Goal: Information Seeking & Learning: Learn about a topic

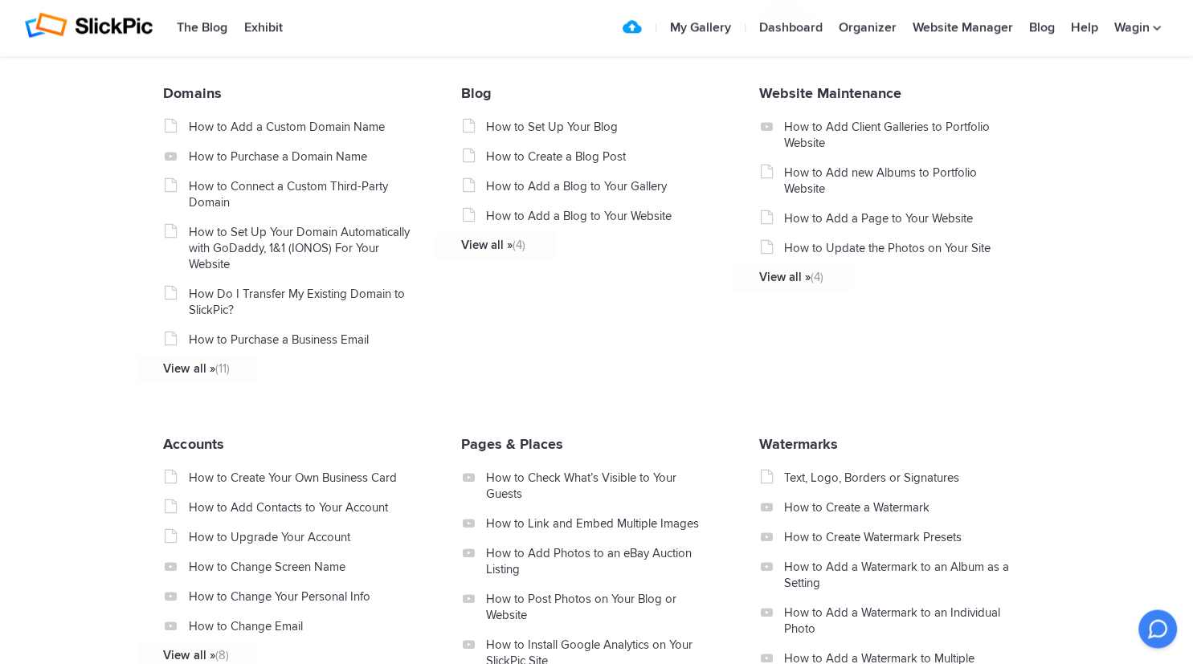
scroll to position [1057, 0]
click at [796, 102] on link "Website Maintenance" at bounding box center [830, 93] width 142 height 18
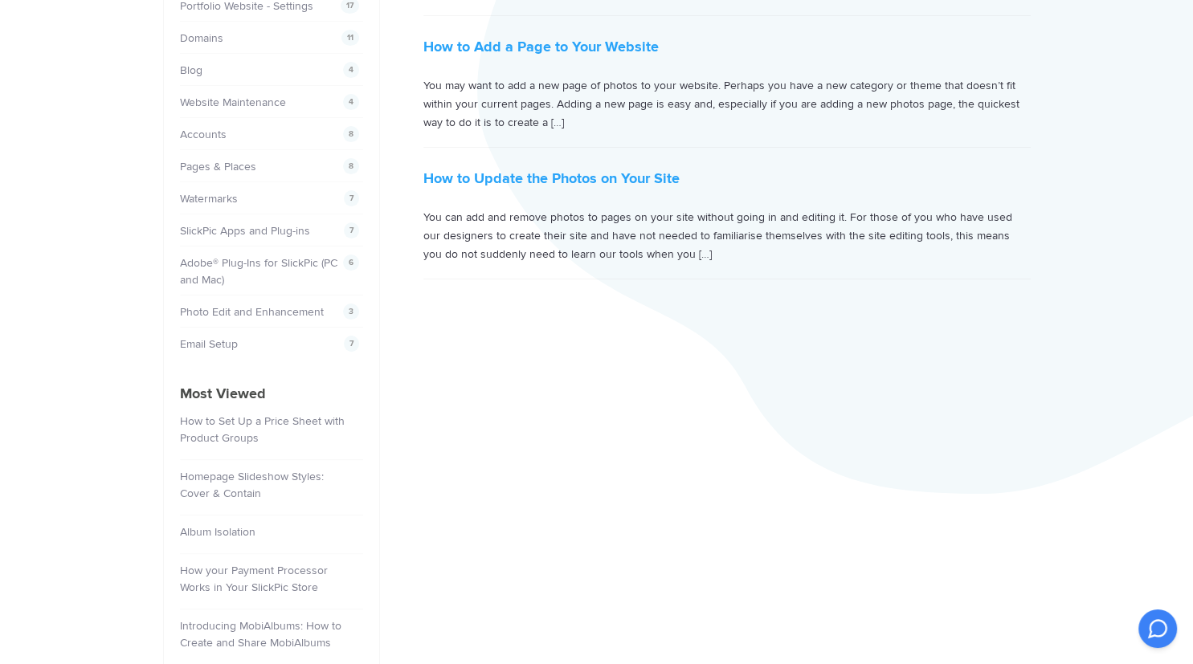
scroll to position [402, 0]
click at [521, 170] on link "How to Update the Photos on Your Site" at bounding box center [551, 175] width 256 height 18
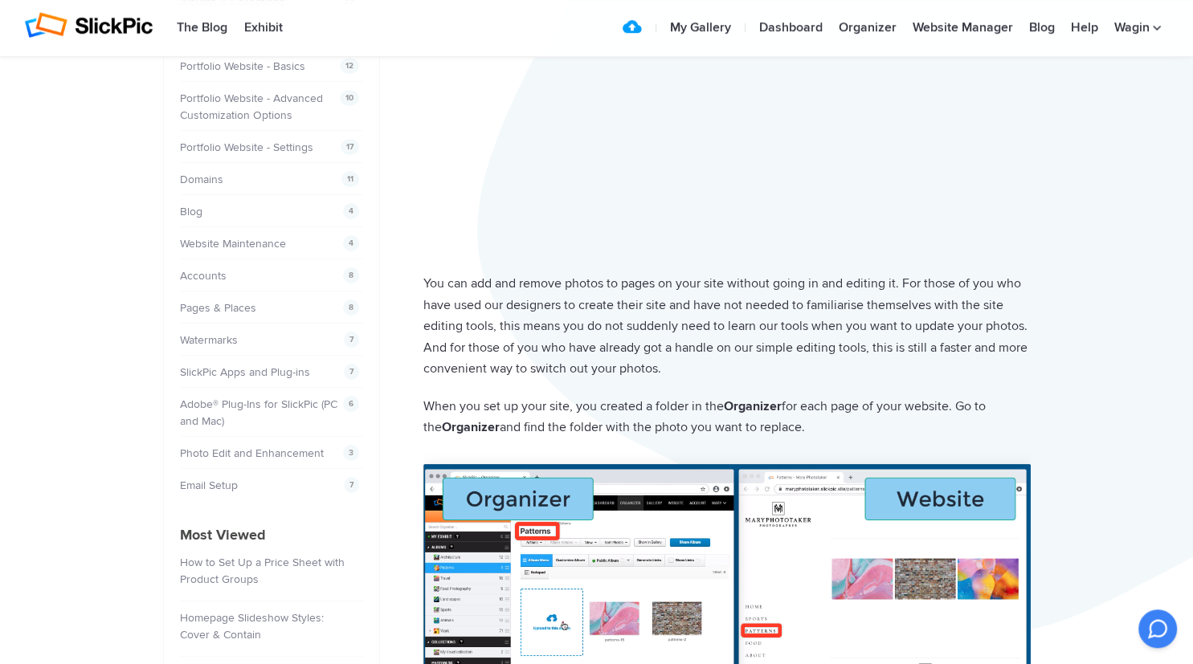
scroll to position [256, 0]
click at [202, 302] on link "Pages & Places" at bounding box center [220, 309] width 76 height 14
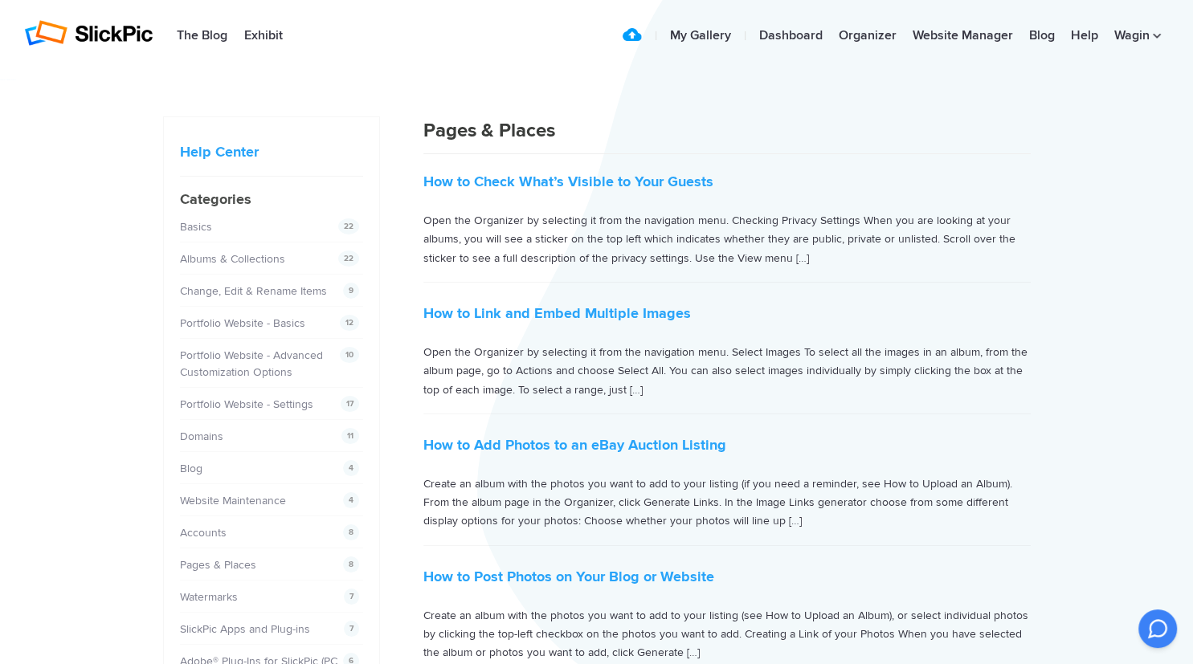
click at [697, 260] on p "Open the Organizer by selecting it from the navigation menu. Checking Privacy S…" at bounding box center [726, 239] width 607 height 56
click at [794, 259] on p "Open the Organizer by selecting it from the navigation menu. Checking Privacy S…" at bounding box center [726, 239] width 607 height 56
click at [1008, 305] on h2 "How to Link and Embed Multiple Images" at bounding box center [726, 311] width 607 height 31
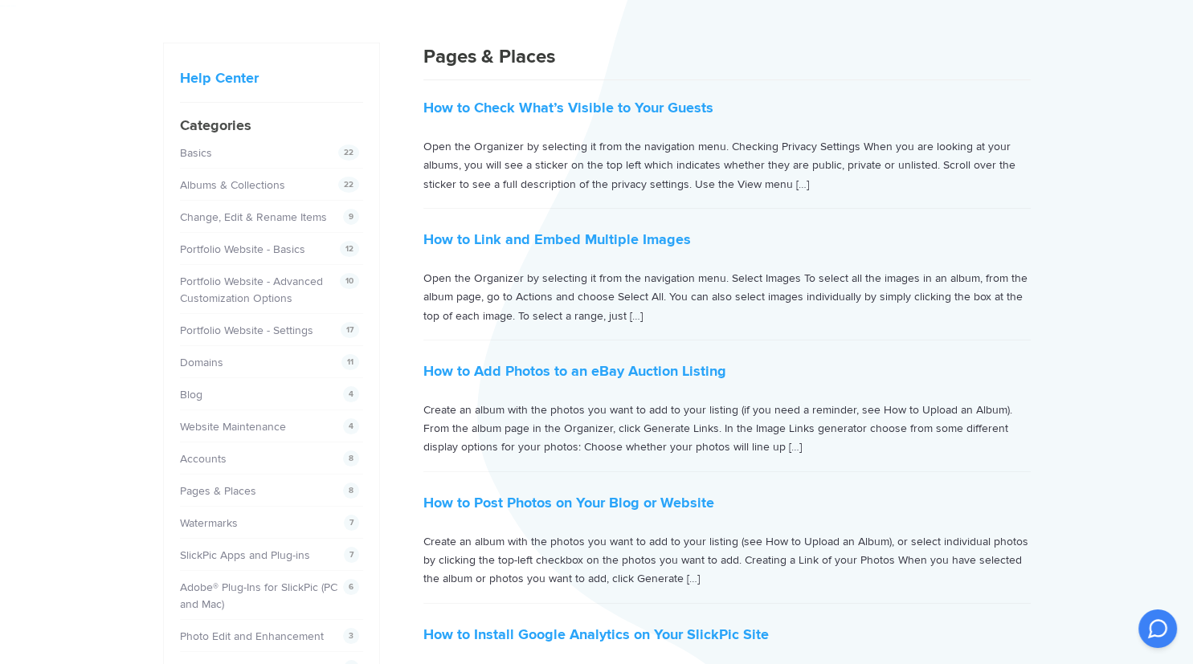
scroll to position [80, 0]
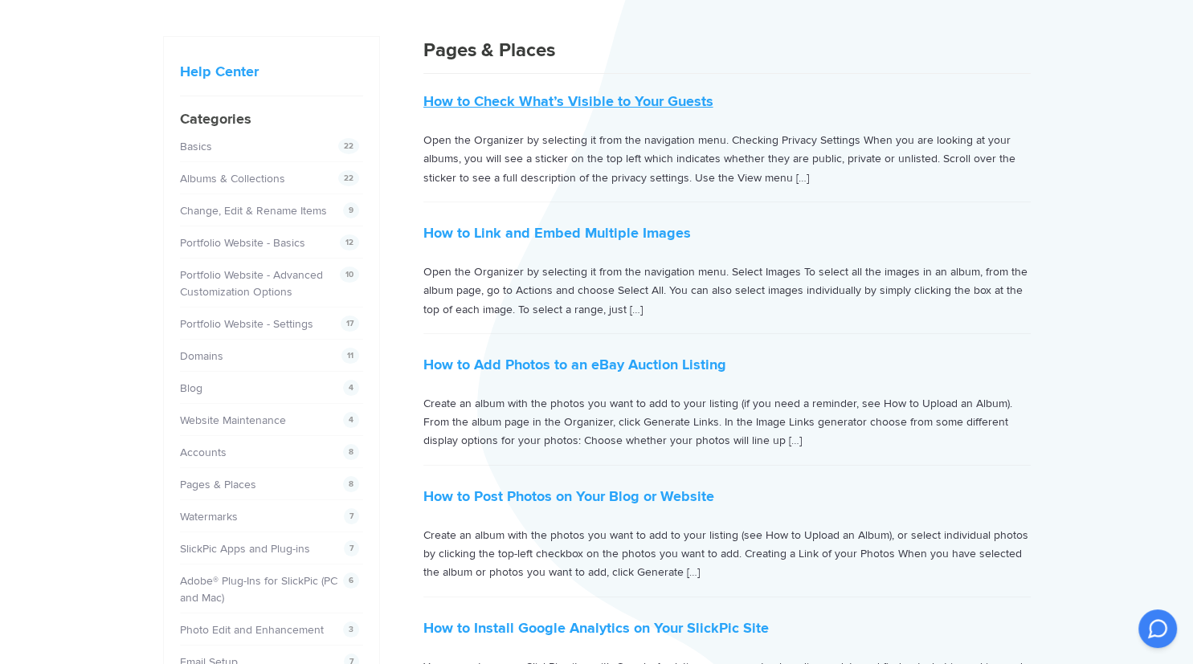
click at [537, 100] on link "How to Check What’s Visible to Your Guests" at bounding box center [568, 101] width 290 height 18
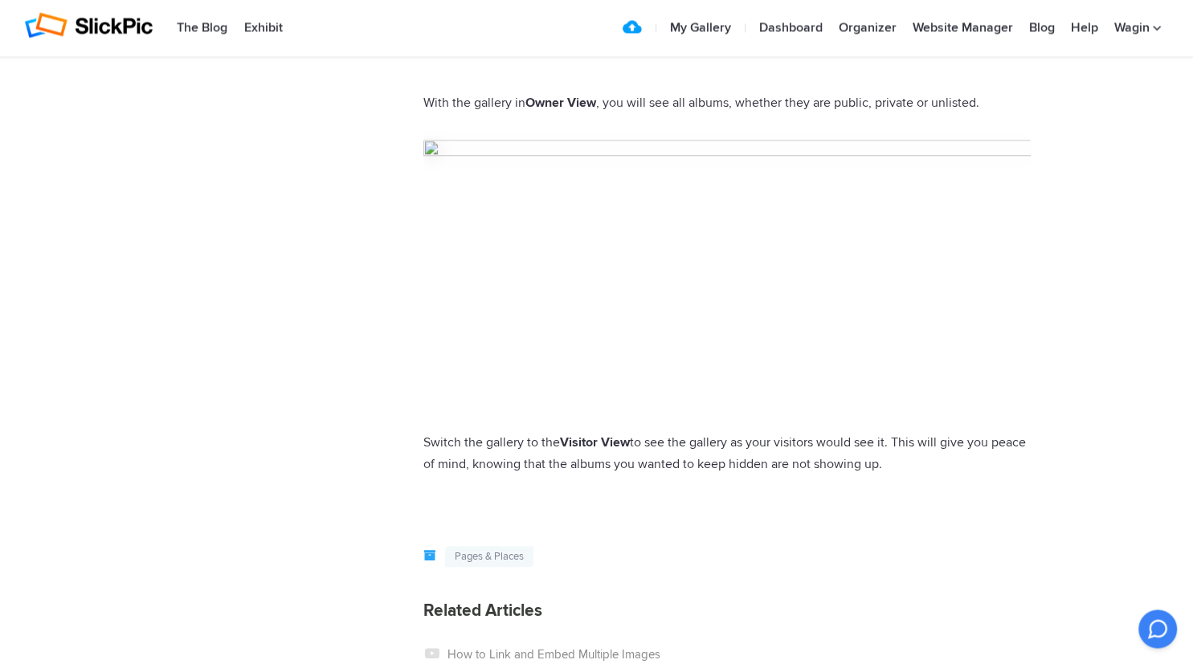
scroll to position [1657, 0]
click at [856, 24] on link "Organizer" at bounding box center [868, 28] width 74 height 32
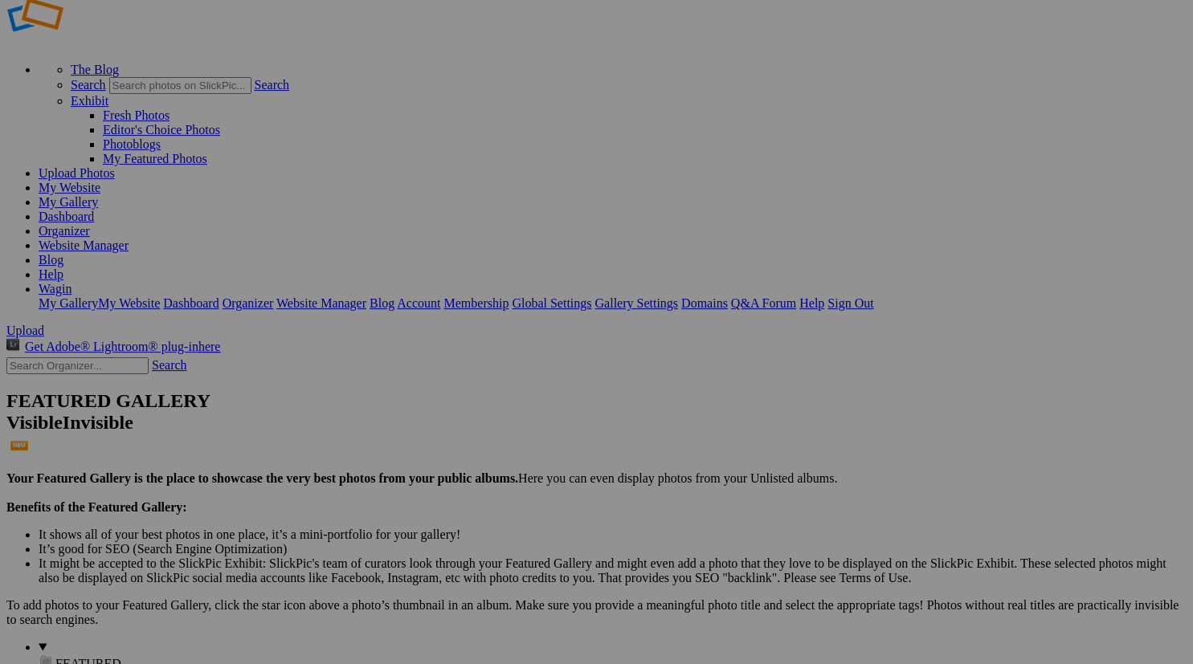
scroll to position [55, 0]
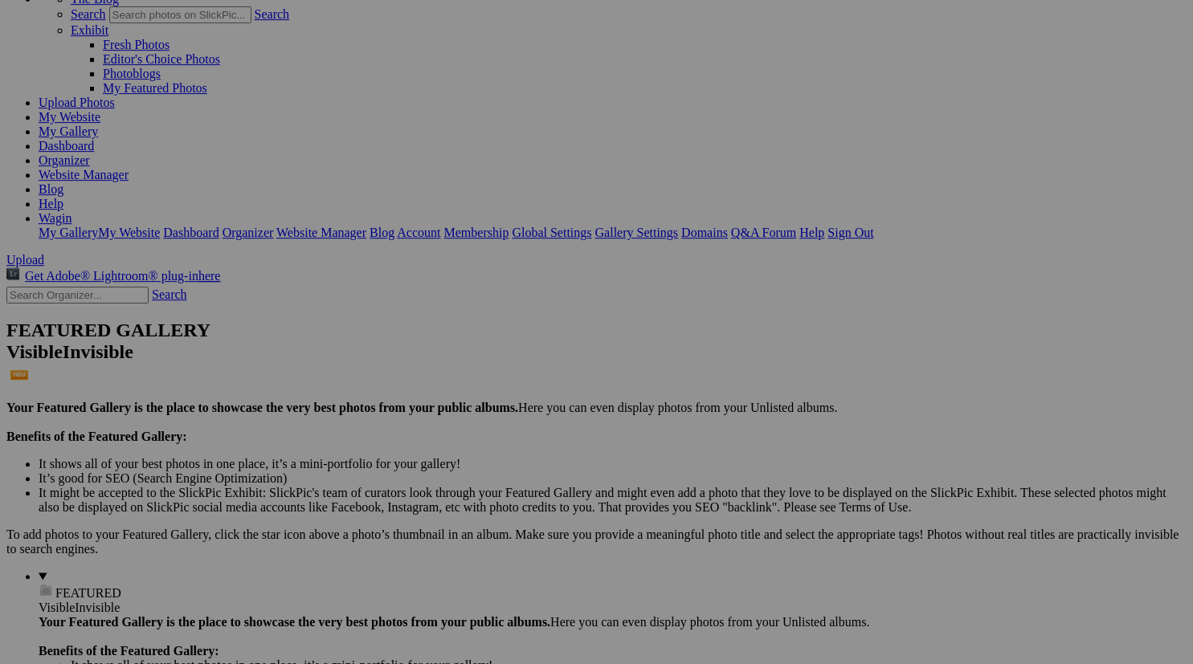
scroll to position [110, 0]
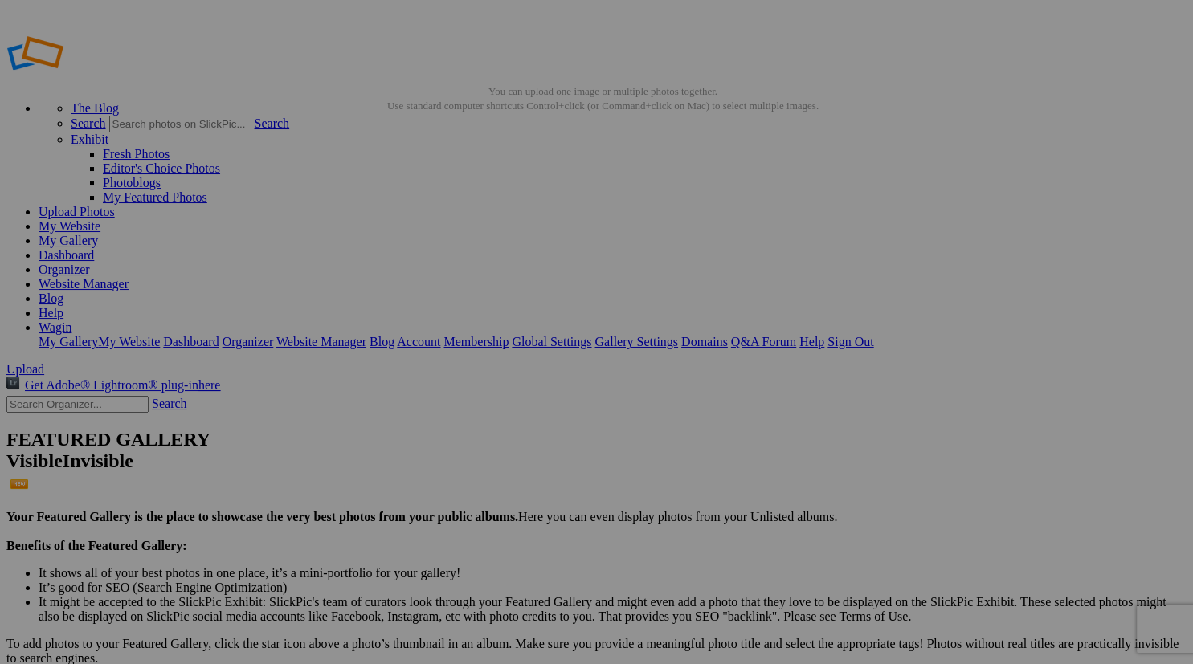
click at [63, 306] on link "Help" at bounding box center [51, 313] width 25 height 14
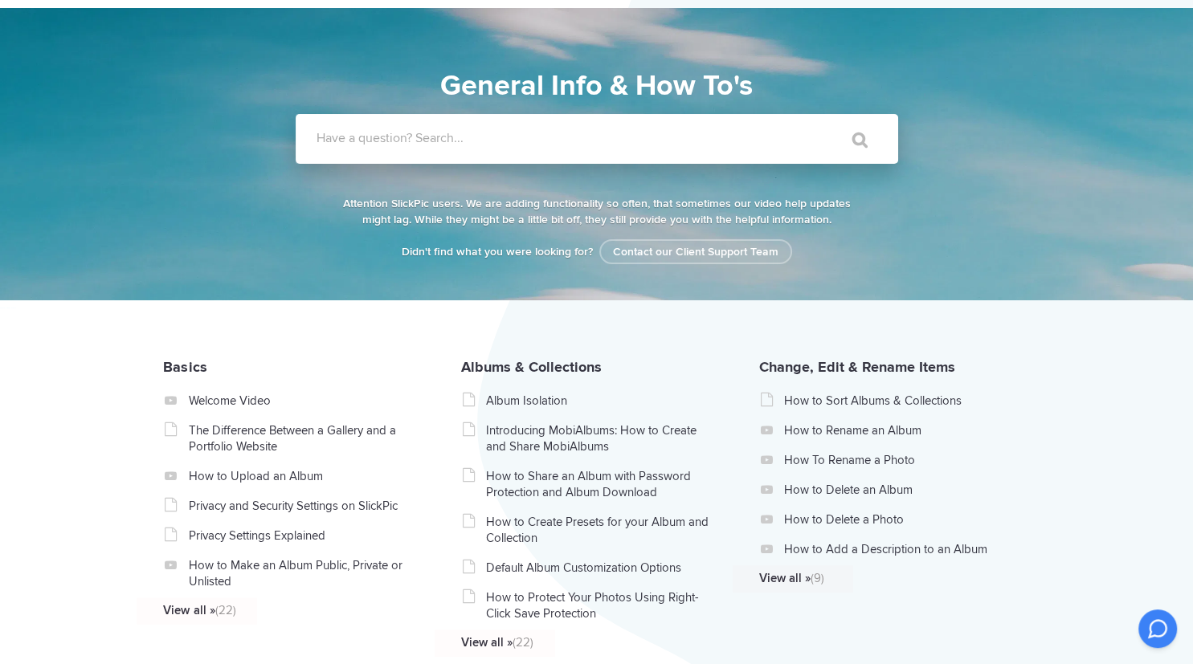
scroll to position [84, 0]
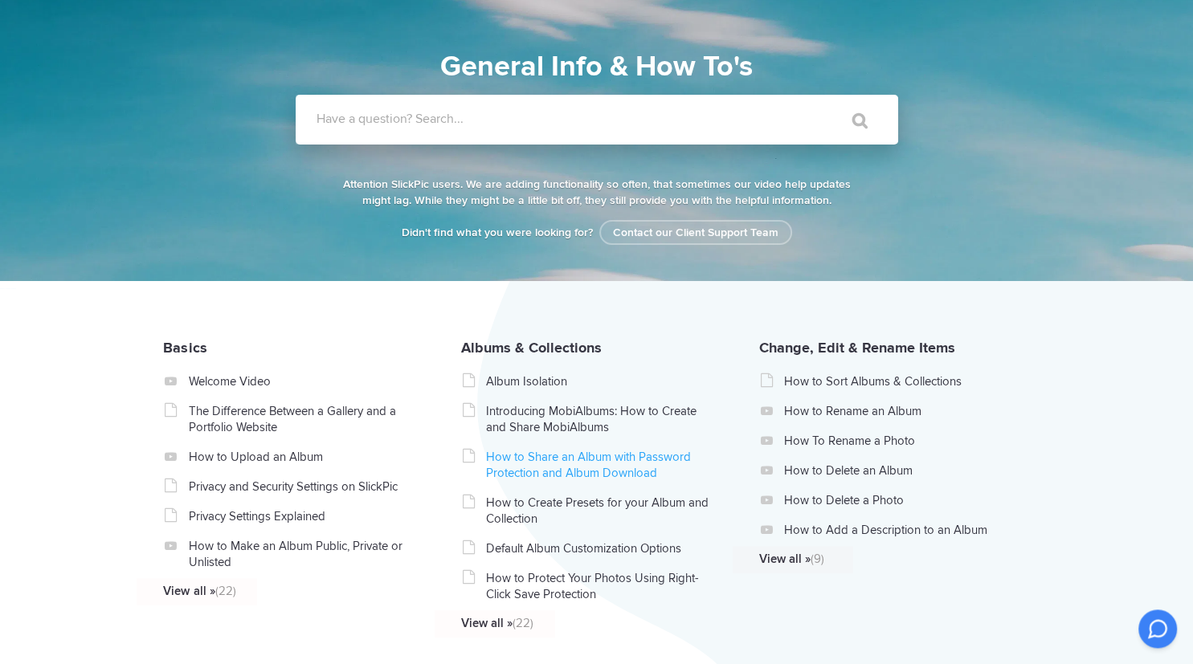
click at [506, 465] on link "How to Share an Album with Password Protection and Album Download" at bounding box center [599, 465] width 227 height 32
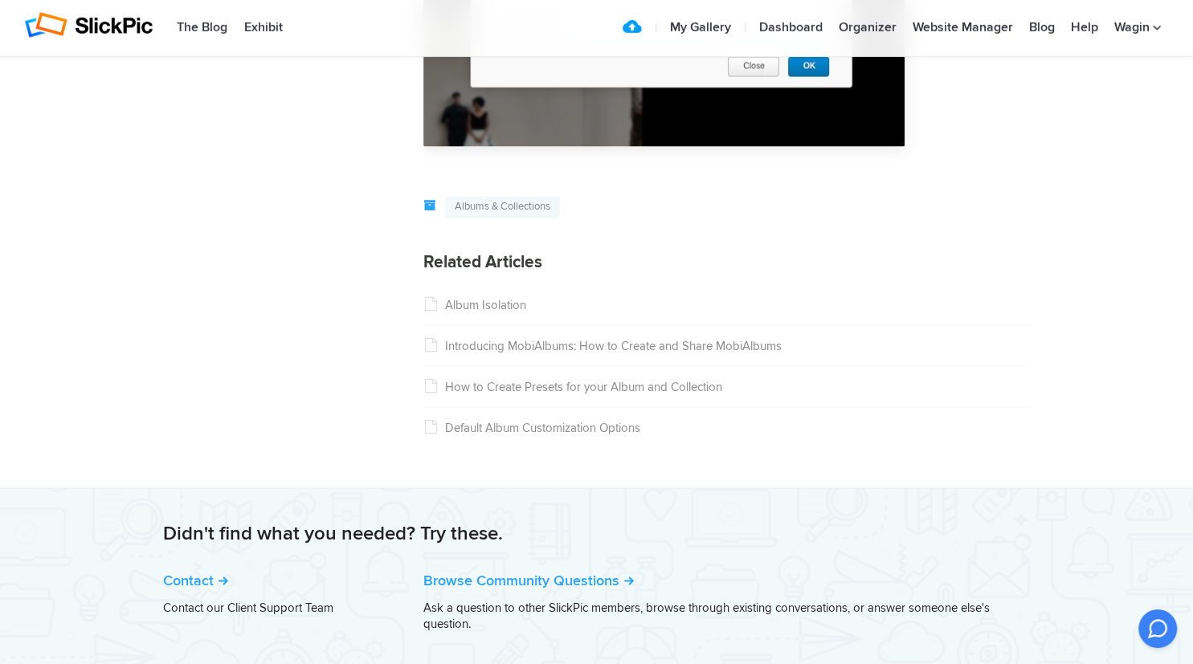
scroll to position [2715, 0]
click at [506, 386] on link "How to Create Presets for your Album and Collection" at bounding box center [572, 386] width 299 height 14
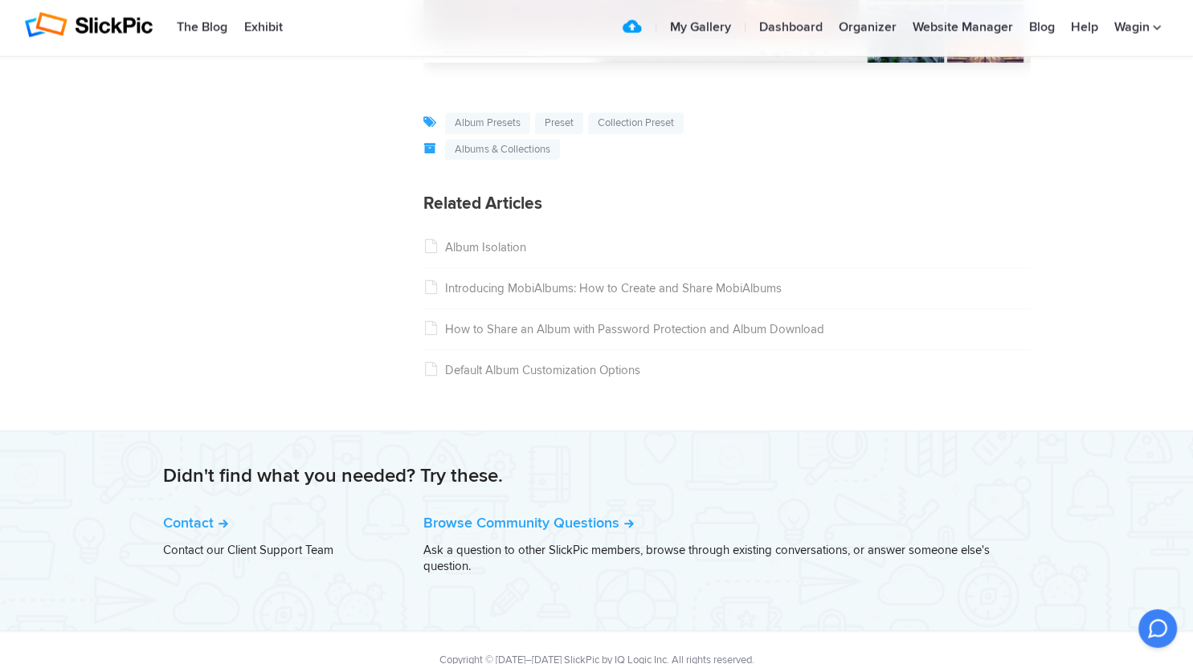
scroll to position [7088, 0]
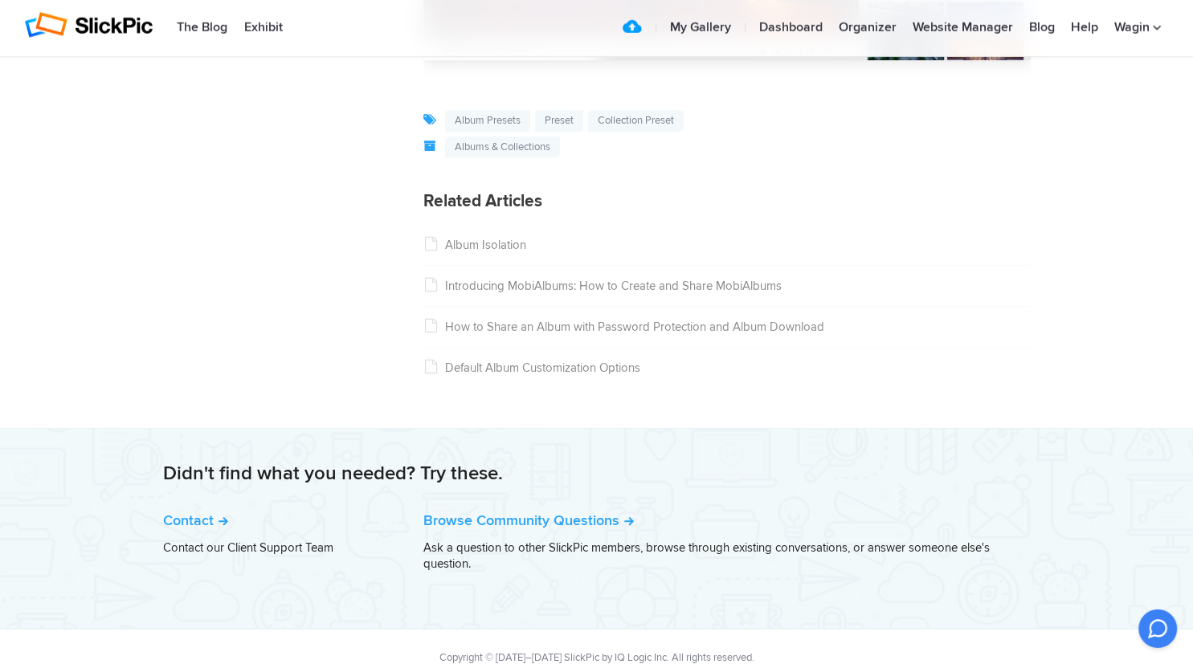
click at [524, 369] on link "Default Album Customization Options" at bounding box center [531, 368] width 217 height 14
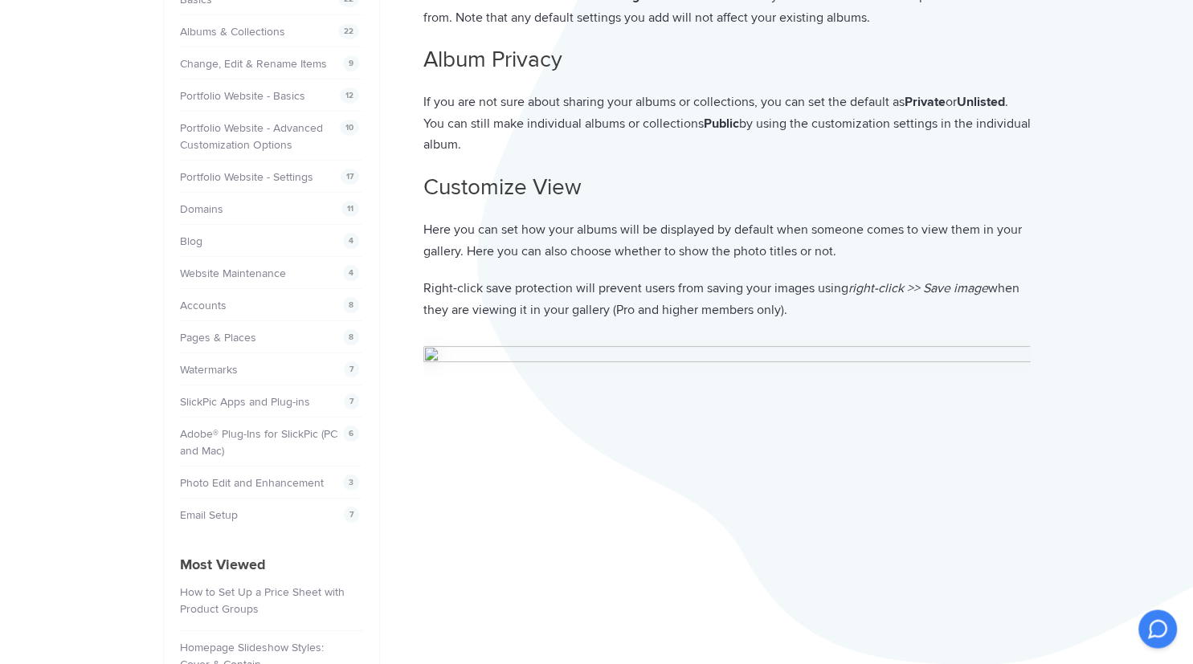
scroll to position [234, 0]
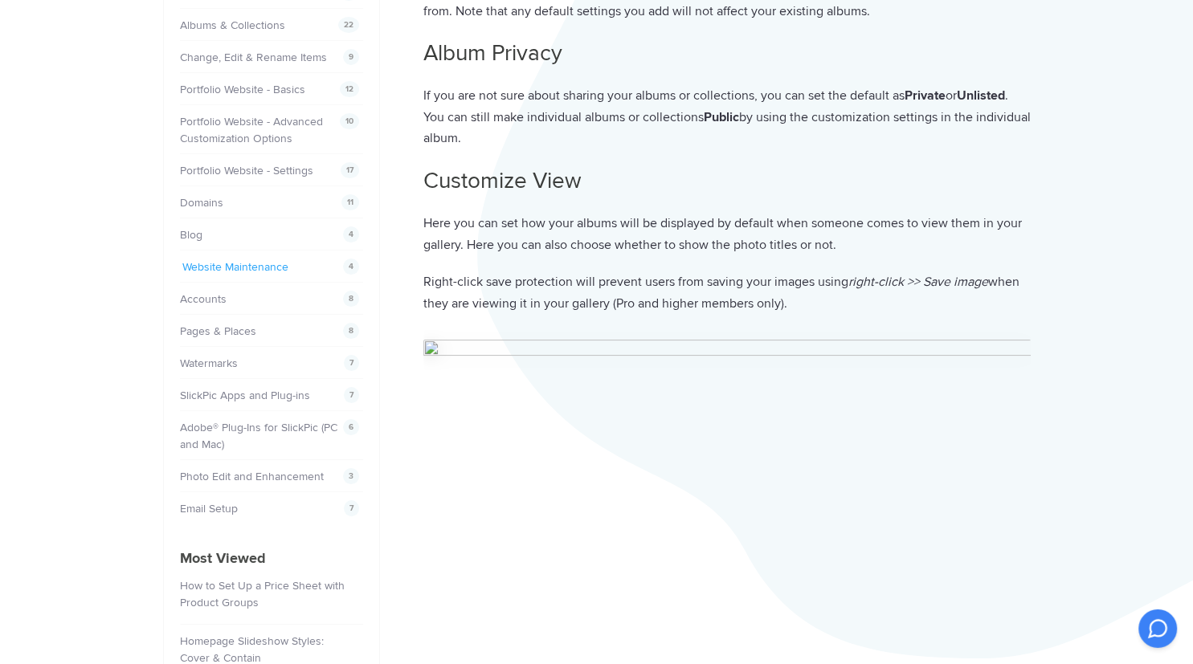
click at [271, 260] on link "Website Maintenance" at bounding box center [235, 267] width 106 height 14
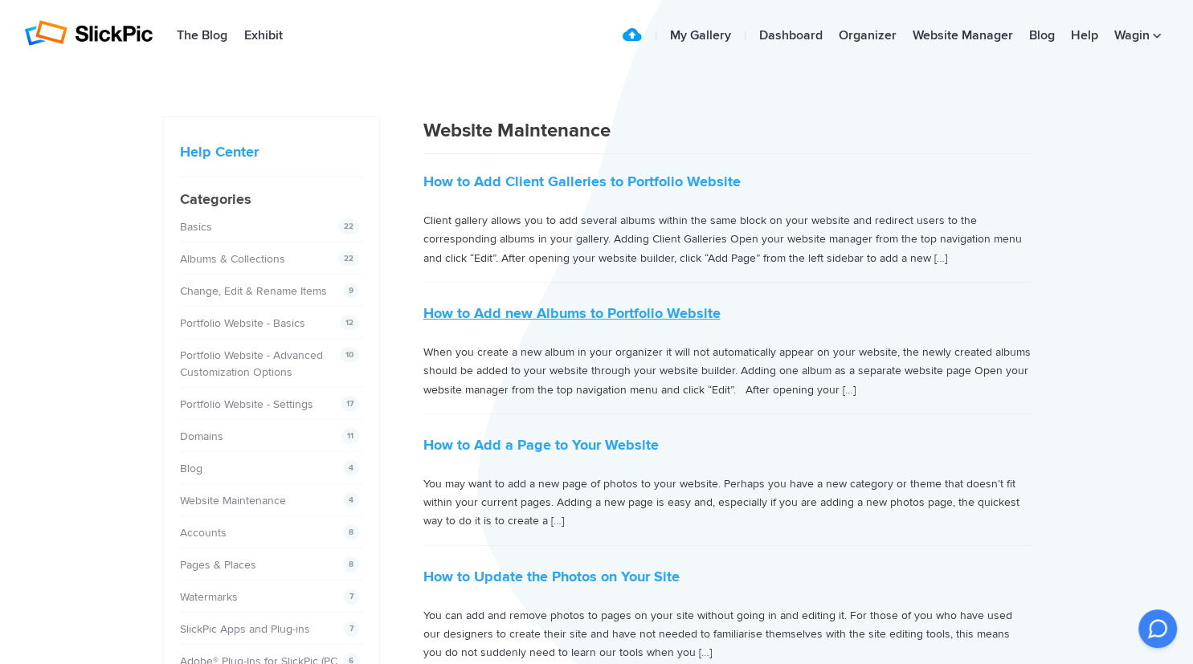
click at [521, 310] on link "How to Add new Albums to Portfolio Website" at bounding box center [571, 313] width 297 height 18
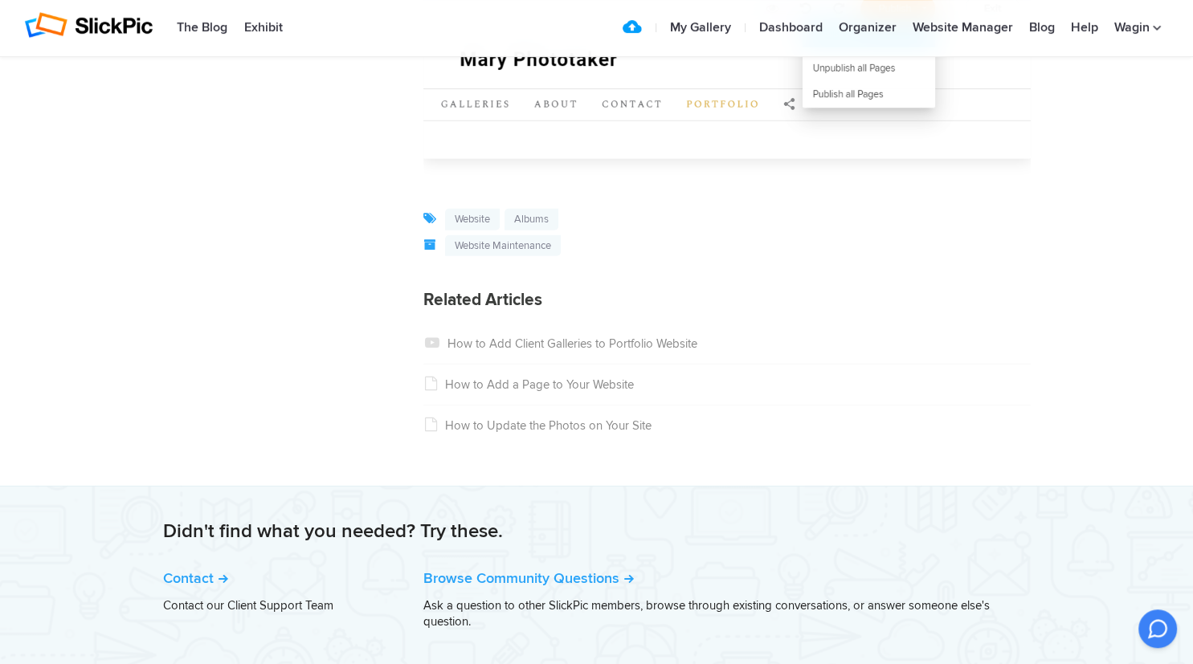
scroll to position [4741, 0]
click at [520, 391] on link "How to Add a Page to Your Website" at bounding box center [528, 384] width 210 height 14
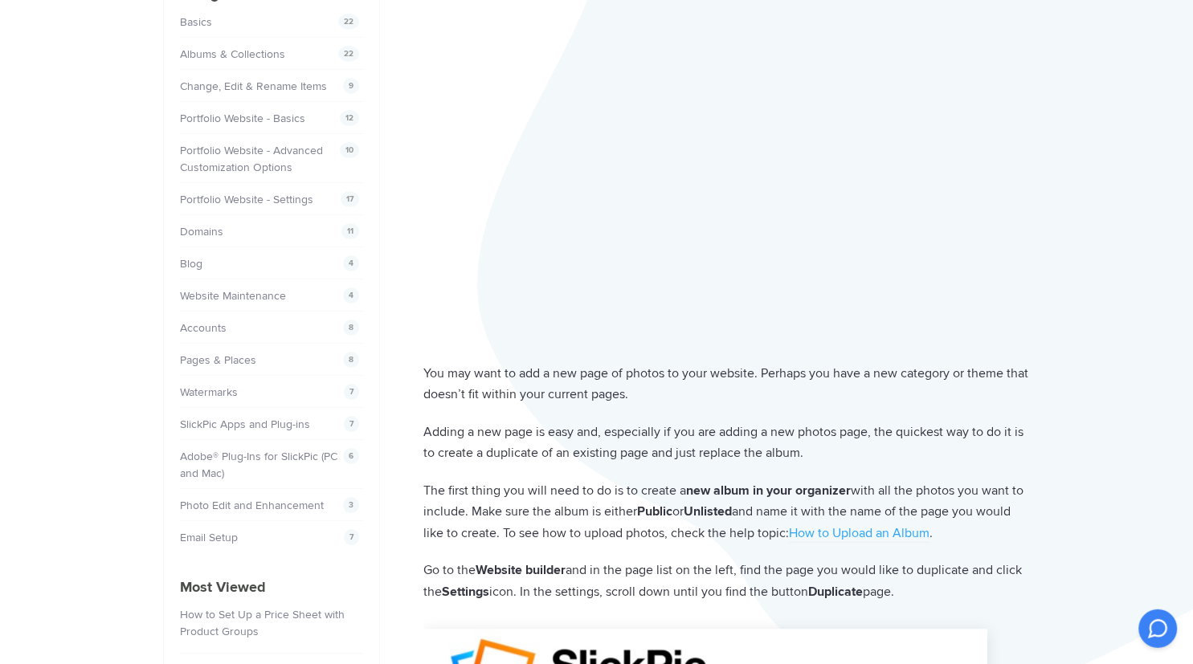
scroll to position [206, 0]
click at [194, 321] on link "Accounts" at bounding box center [205, 328] width 47 height 14
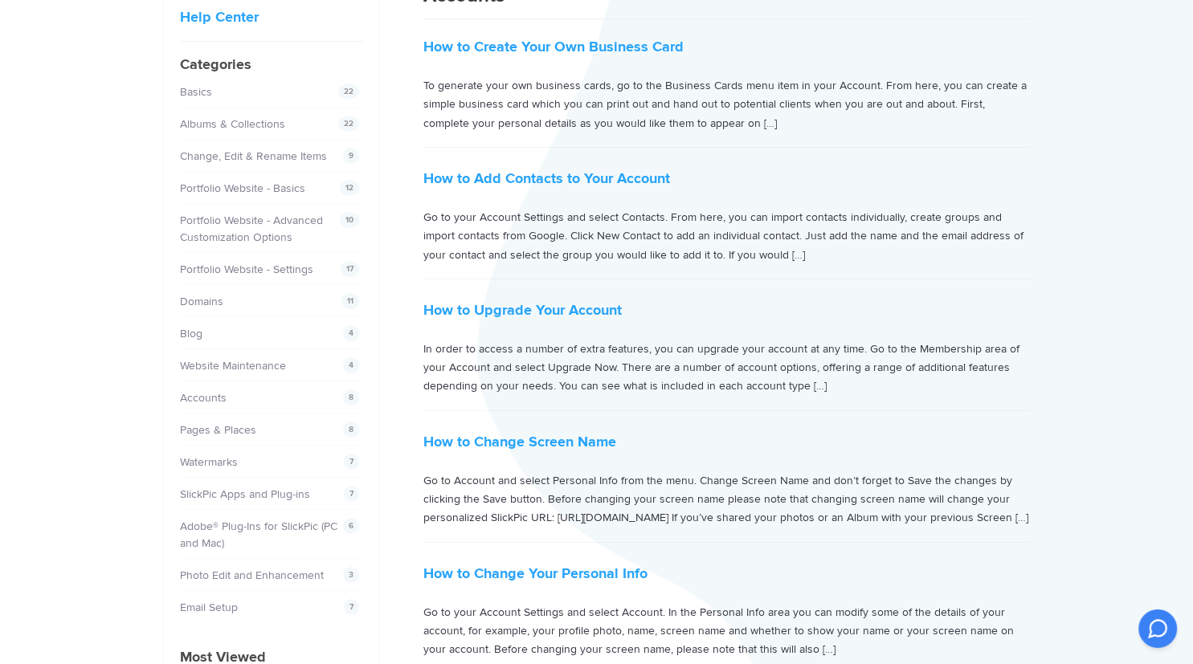
scroll to position [136, 0]
click at [528, 174] on link "How to Add Contacts to Your Account" at bounding box center [546, 178] width 247 height 18
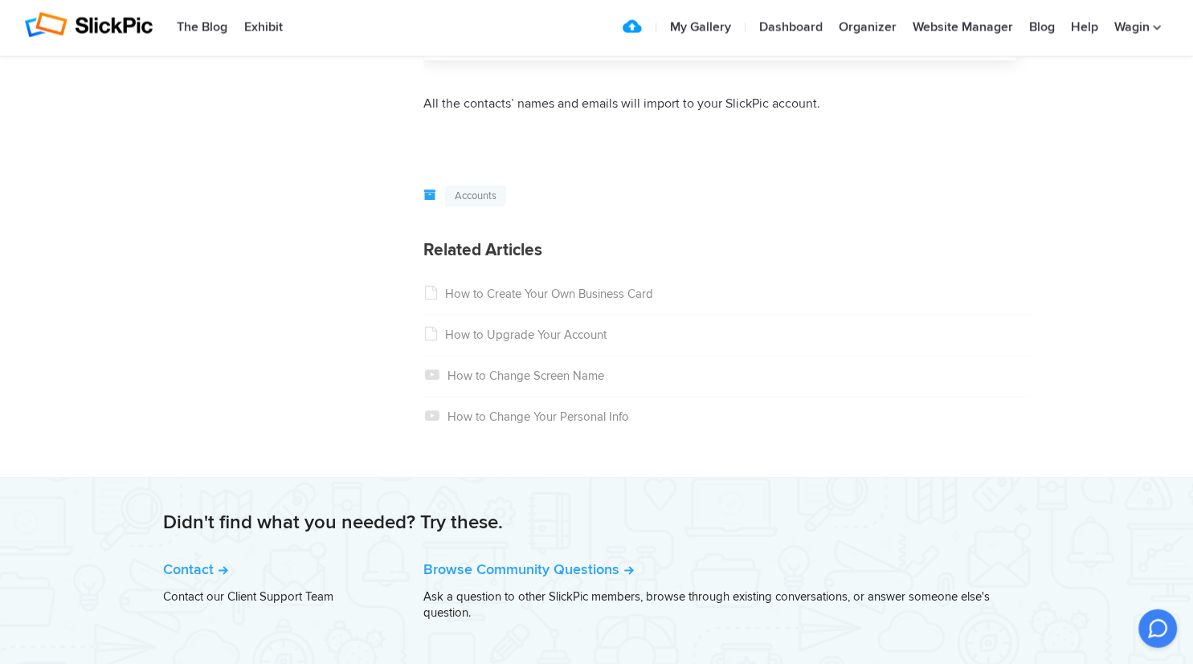
scroll to position [1864, 0]
click at [470, 372] on link "How to Change Screen Name" at bounding box center [513, 375] width 181 height 14
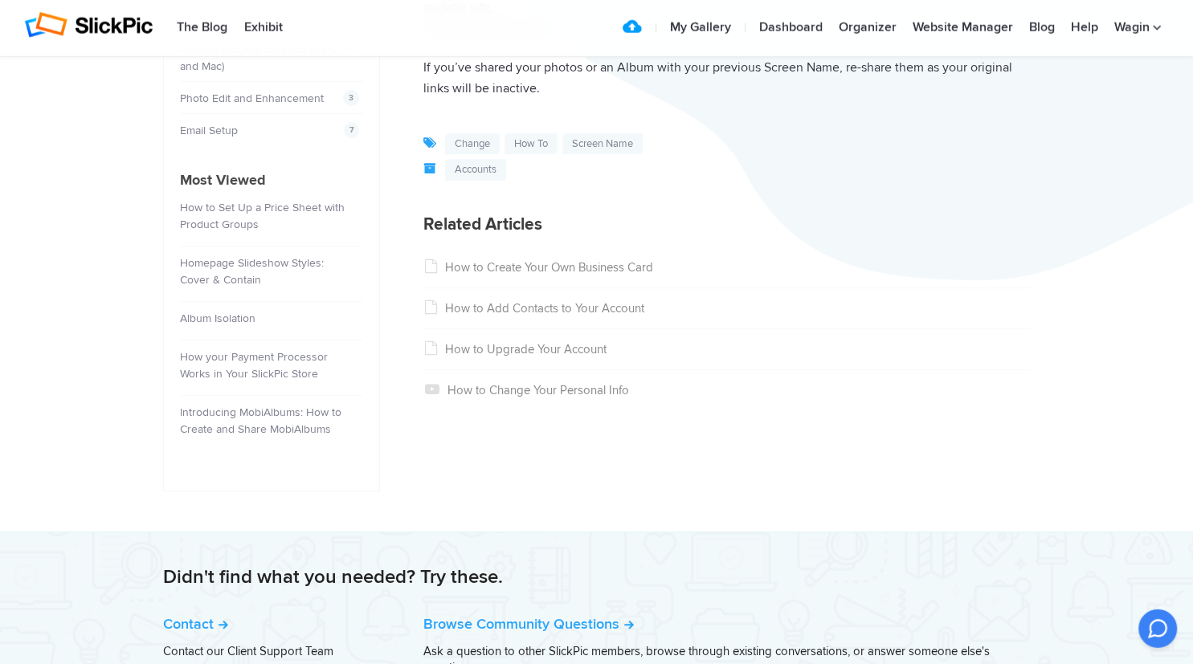
scroll to position [621, 0]
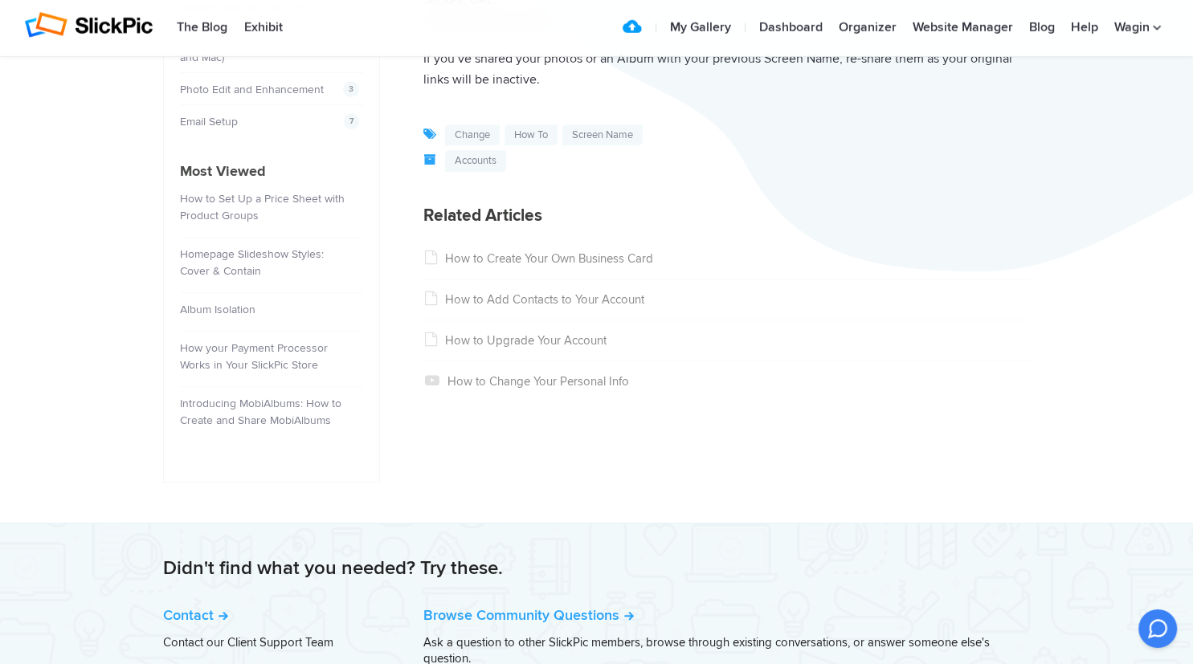
click at [468, 383] on link "How to Change Your Personal Info" at bounding box center [526, 381] width 206 height 14
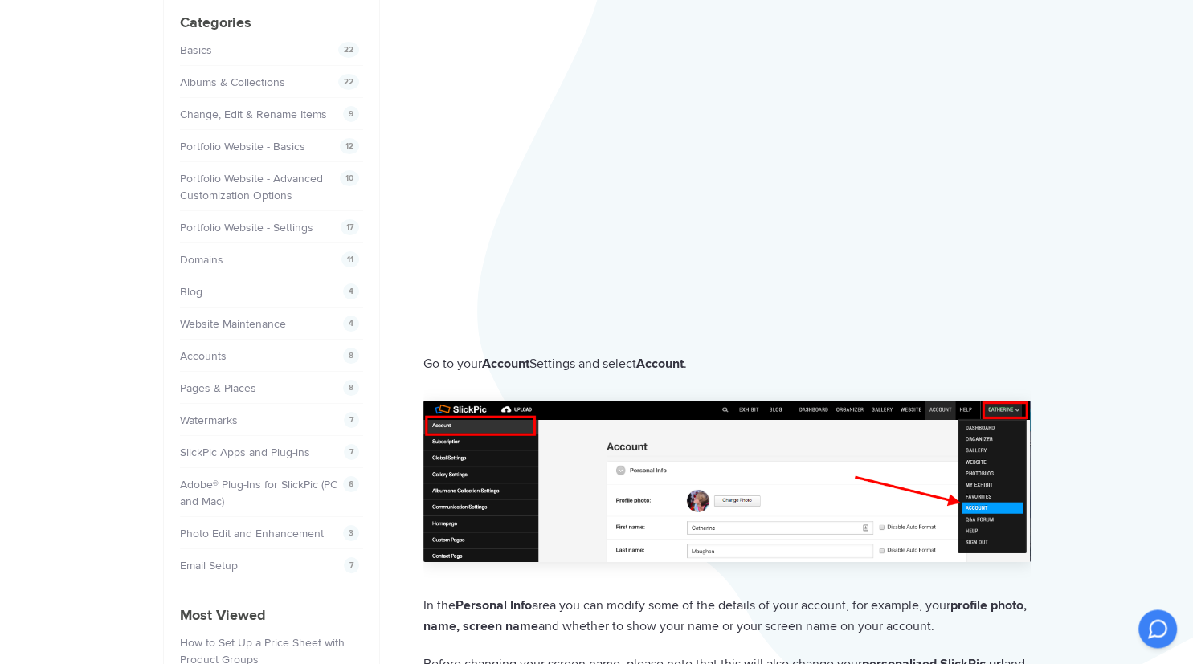
scroll to position [179, 0]
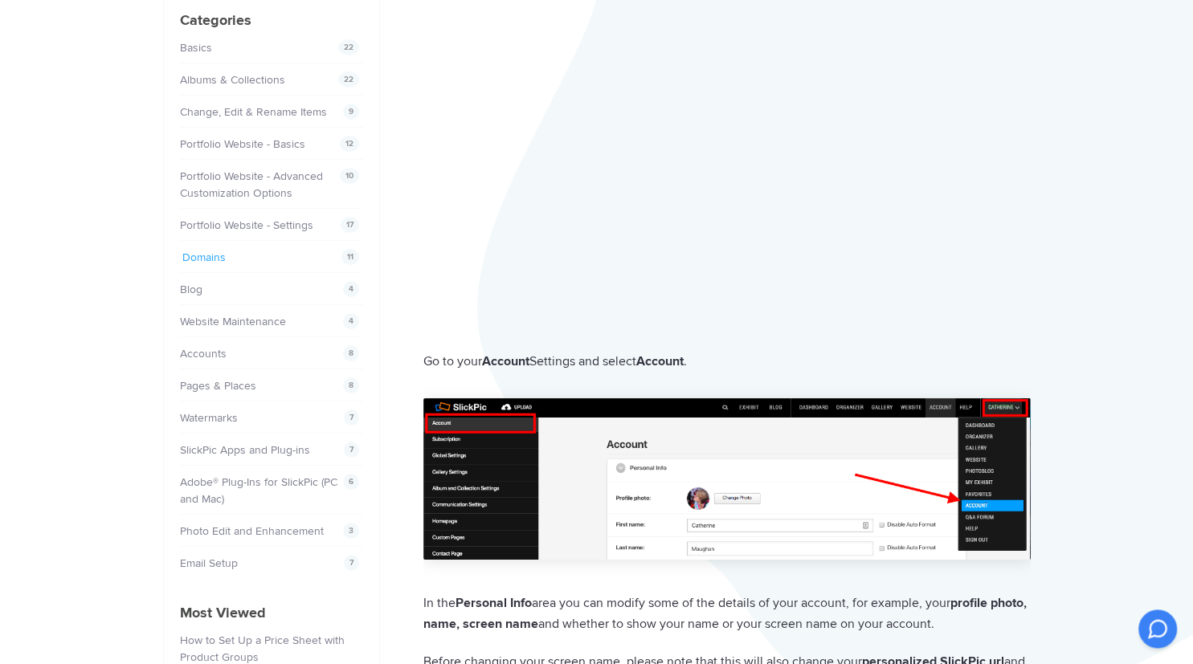
click at [196, 251] on link "Domains" at bounding box center [203, 258] width 43 height 14
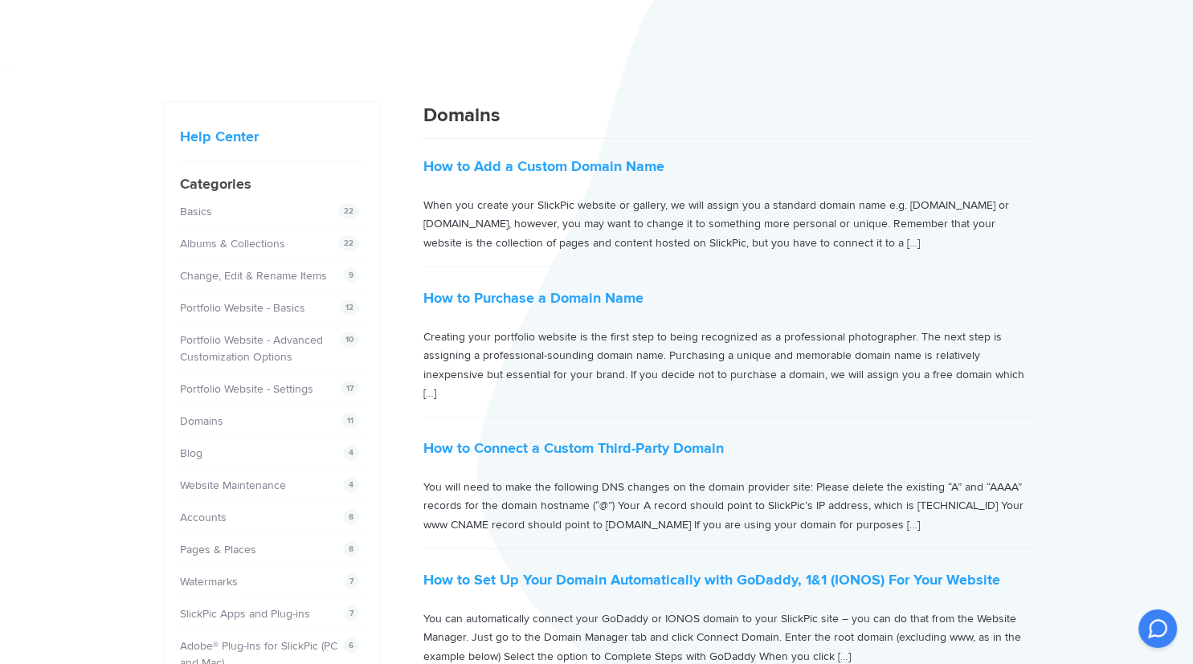
scroll to position [16, 0]
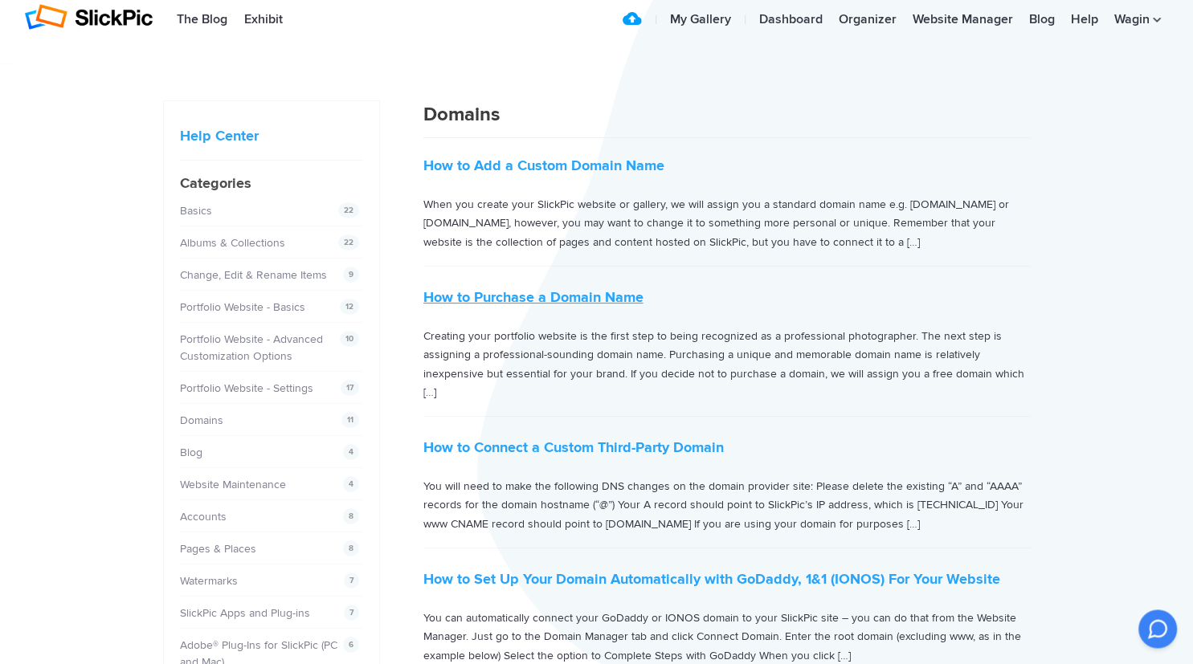
click at [496, 290] on link "How to Purchase a Domain Name" at bounding box center [533, 297] width 220 height 18
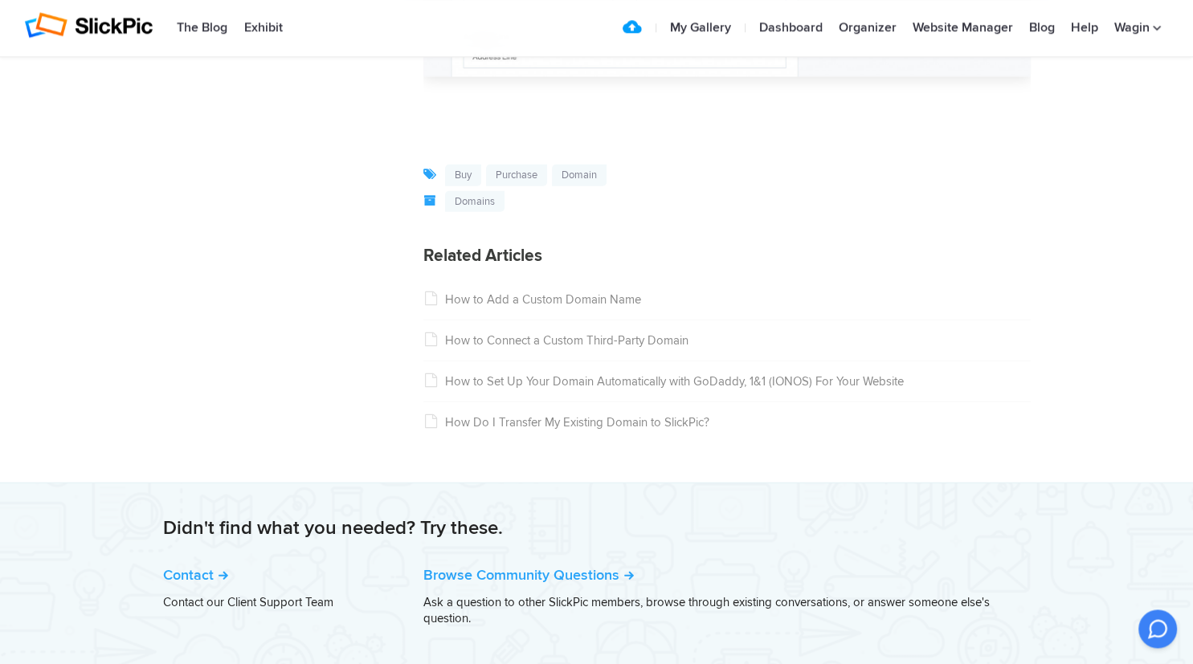
scroll to position [4189, 0]
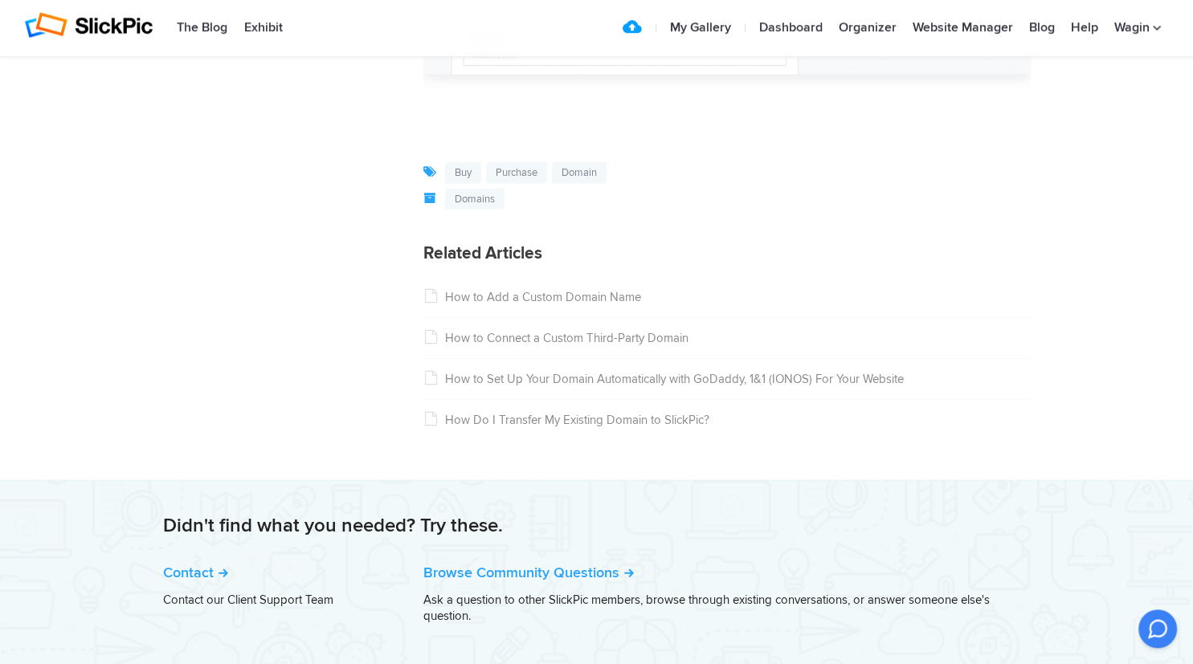
click at [554, 386] on link "How to Set Up Your Domain Automatically with GoDaddy, 1&1 (IONOS) For Your Webs…" at bounding box center [663, 379] width 480 height 14
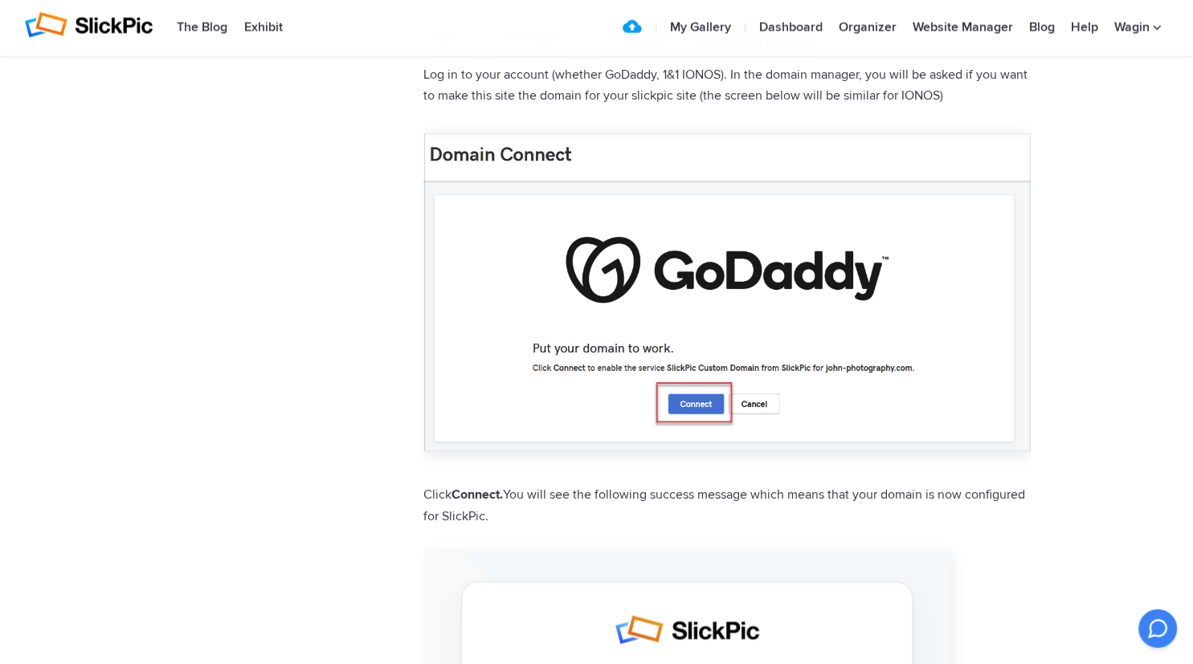
scroll to position [1307, 0]
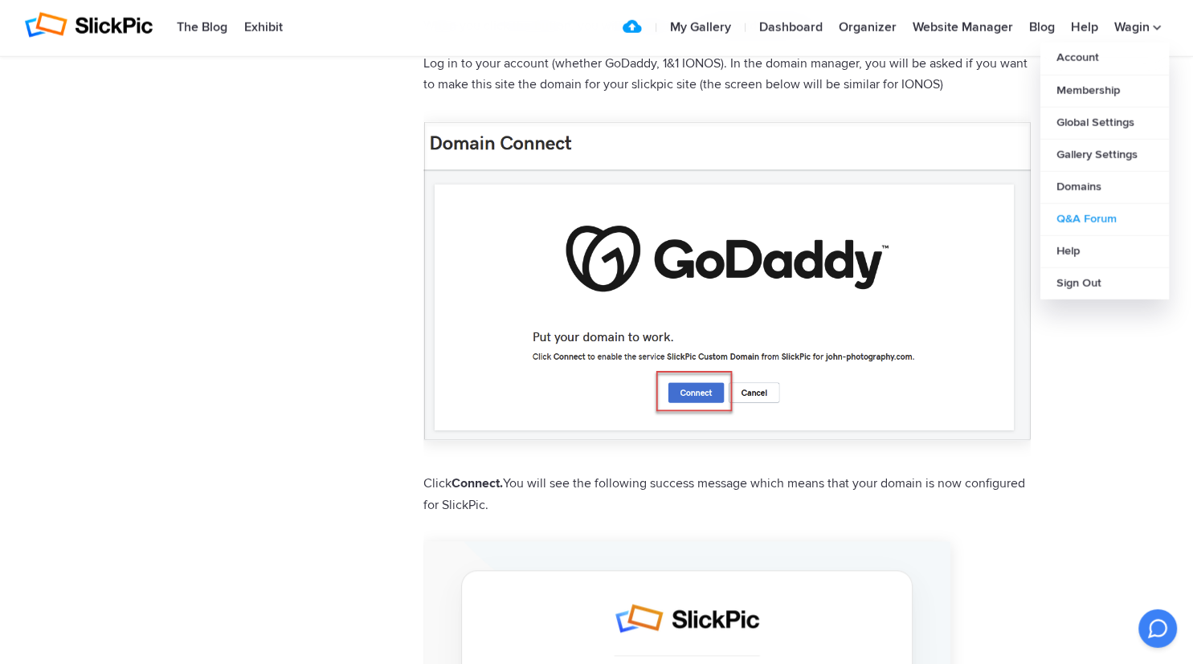
click at [1071, 218] on link "Q&A Forum" at bounding box center [1104, 219] width 129 height 32
